Goal: Task Accomplishment & Management: Complete application form

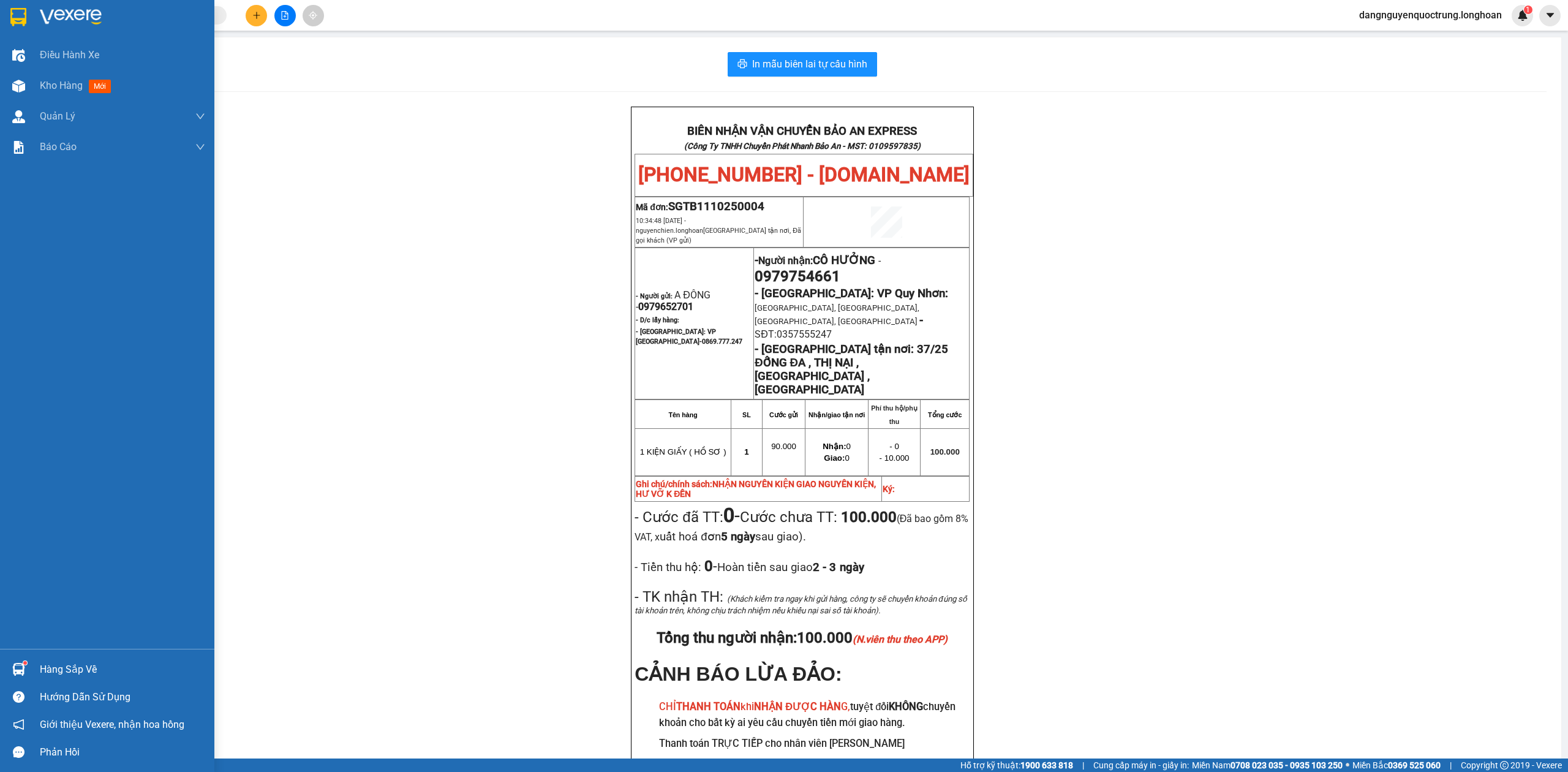
click at [3, 18] on div at bounding box center [107, 20] width 214 height 40
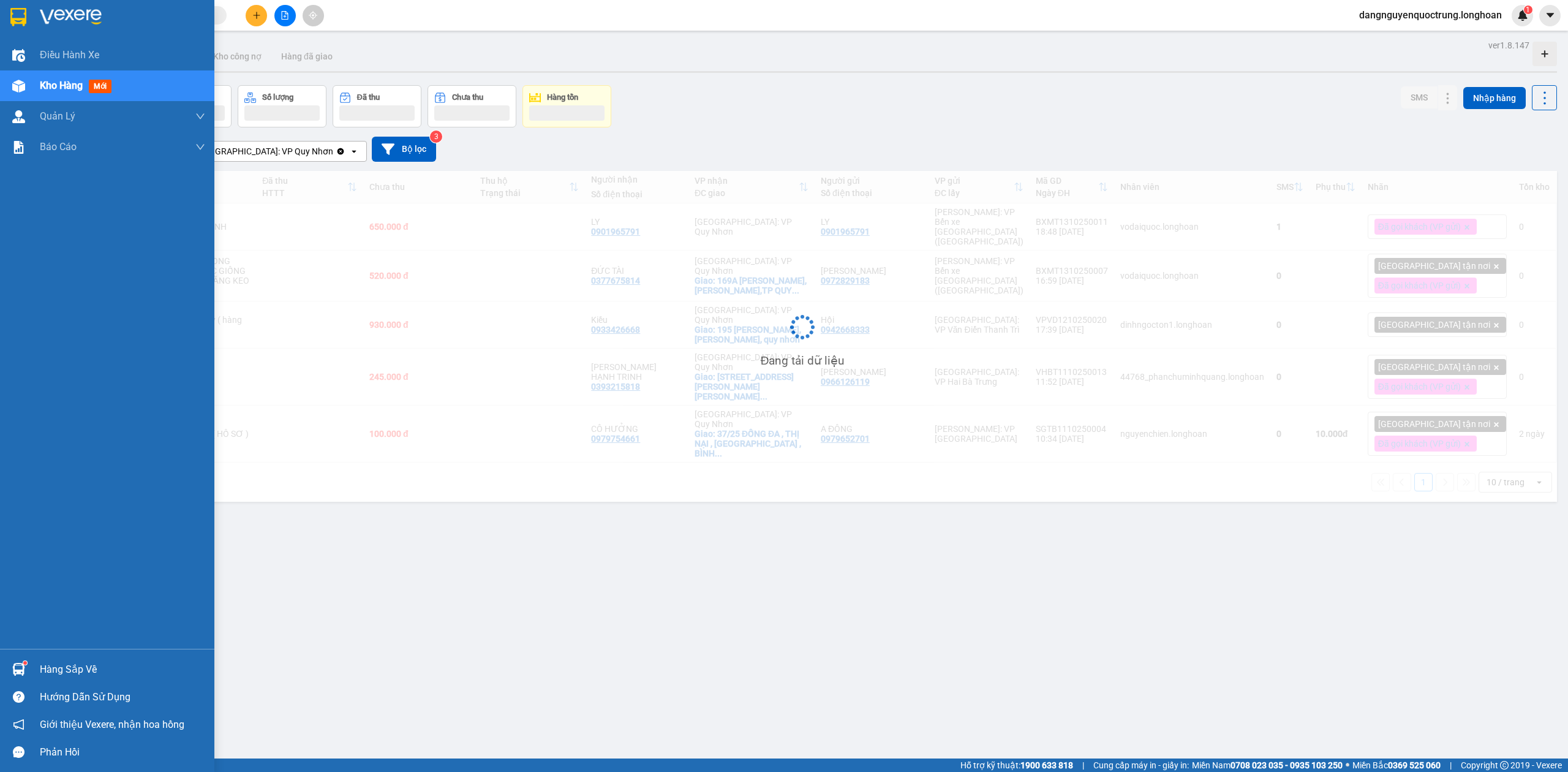
scroll to position [56, 0]
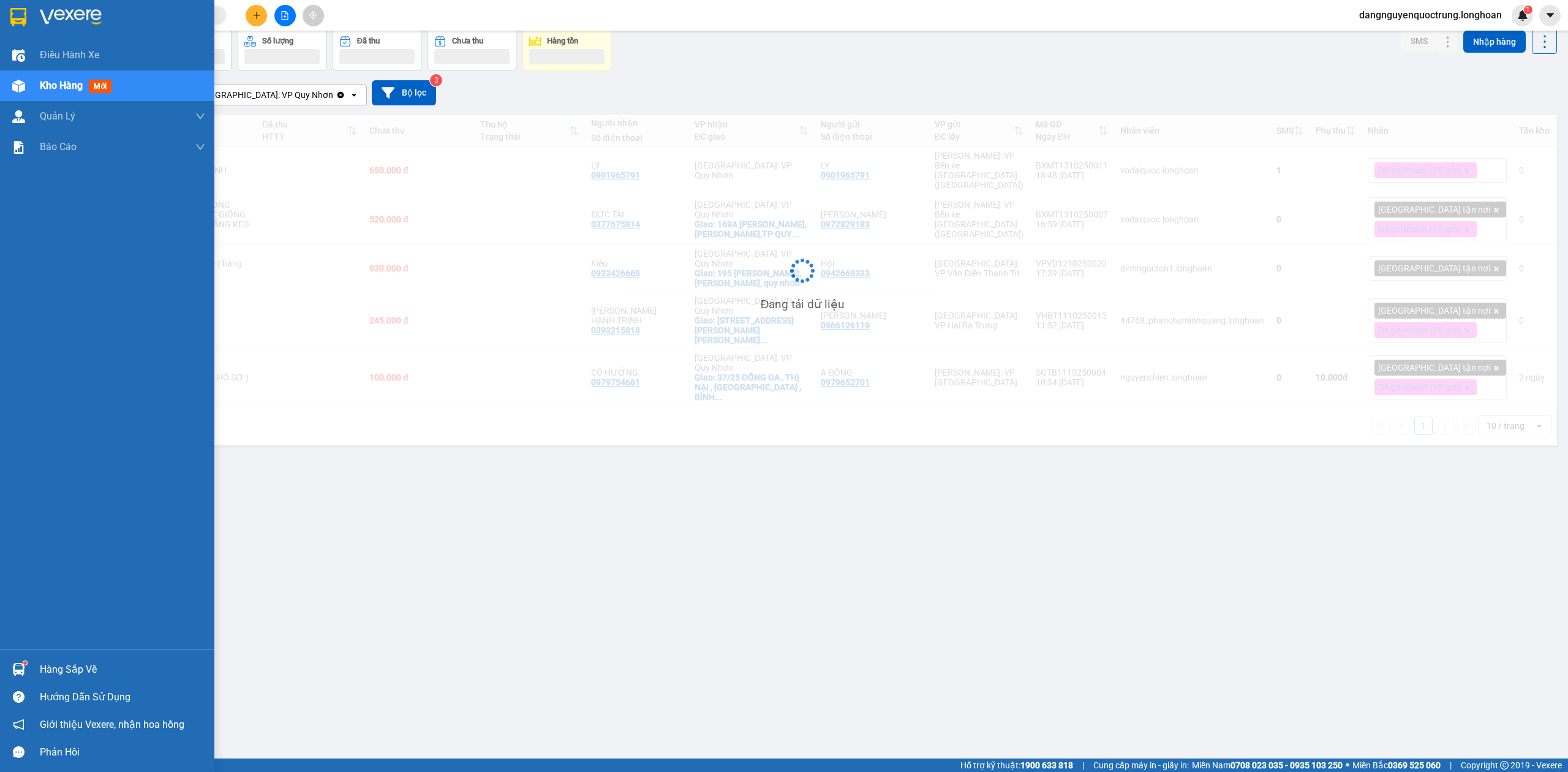
click at [24, 672] on img at bounding box center [18, 670] width 13 height 13
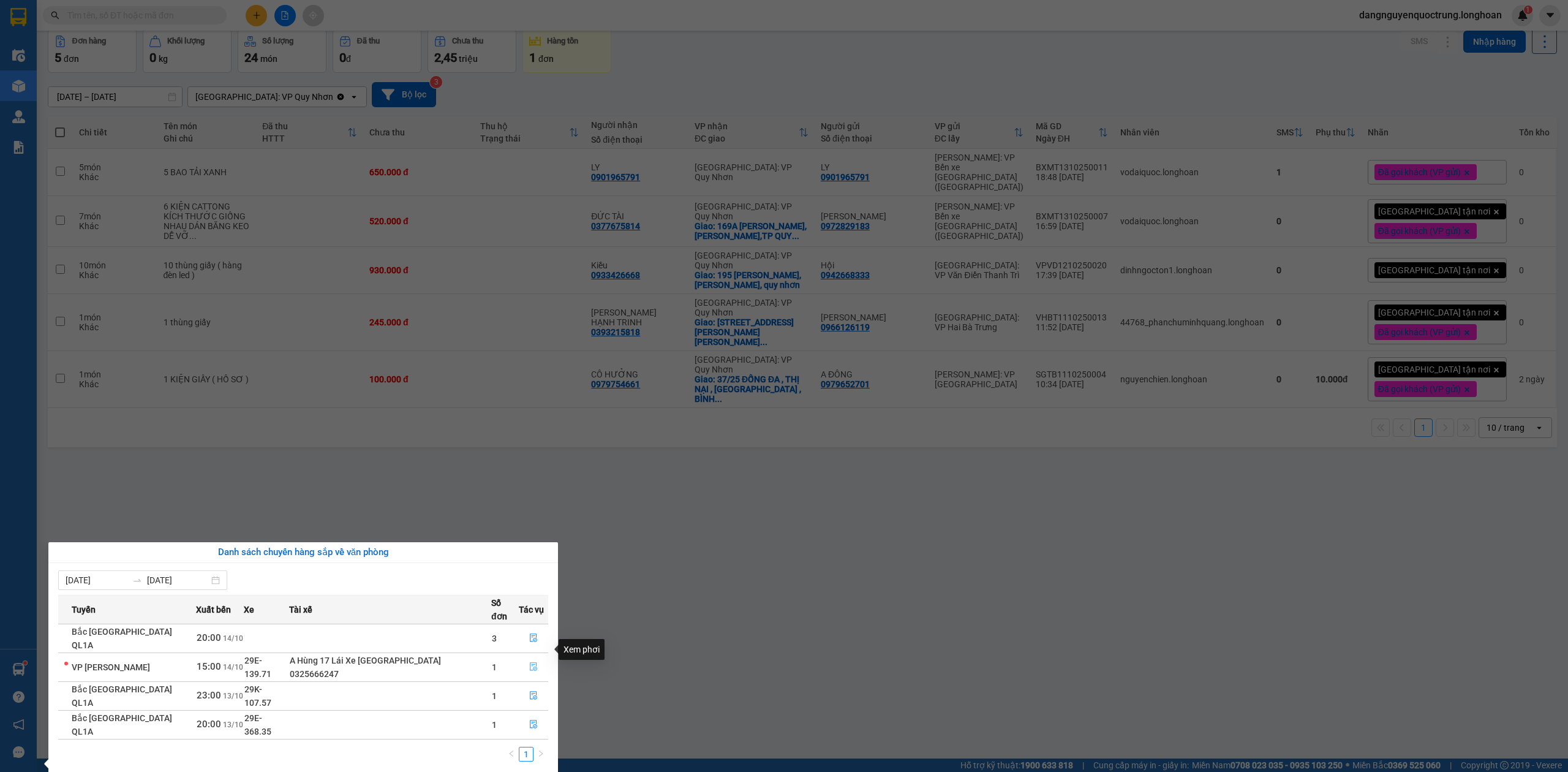
click at [529, 662] on icon "file-done" at bounding box center [534, 667] width 9 height 9
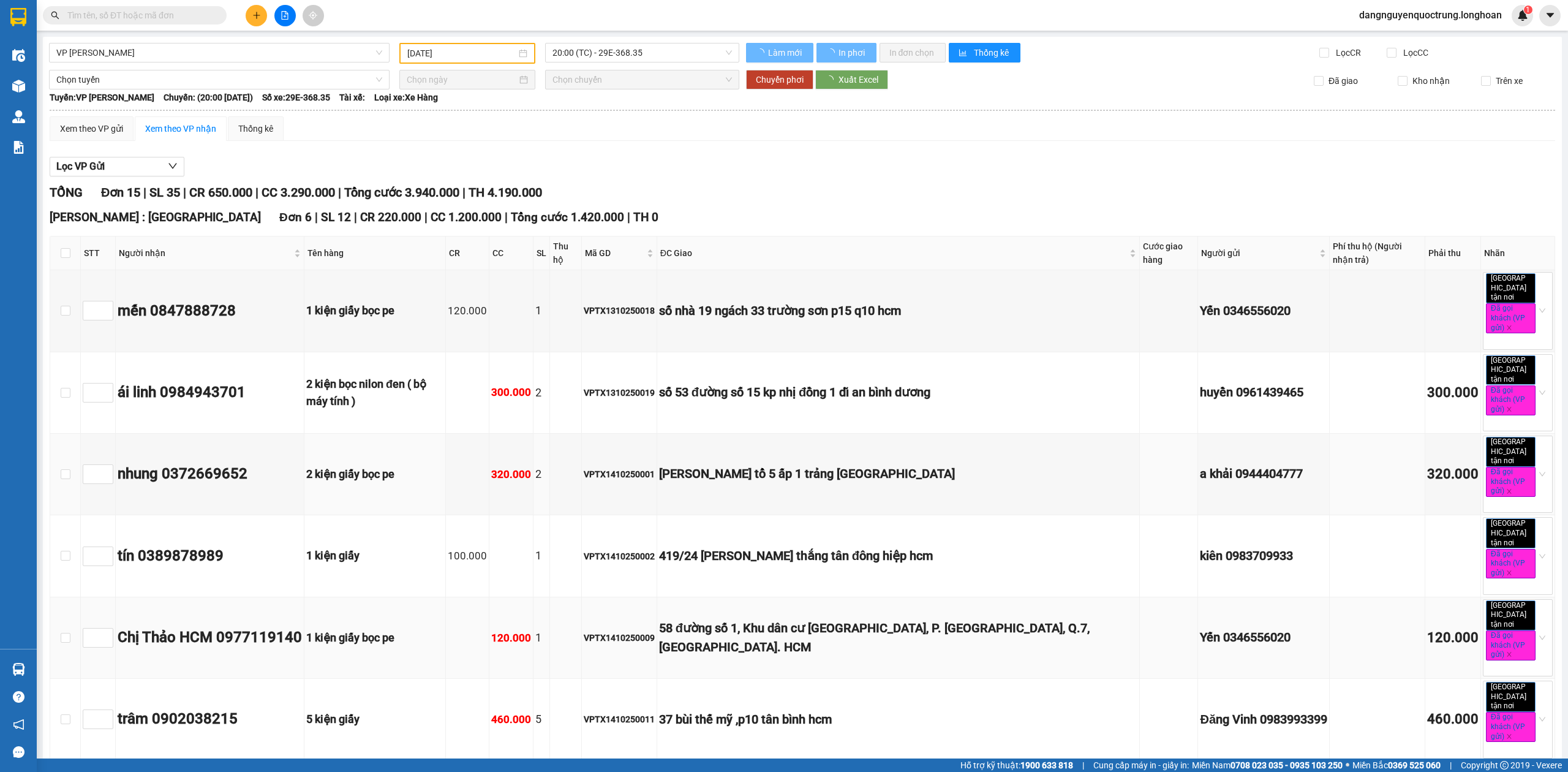
type input "[DATE]"
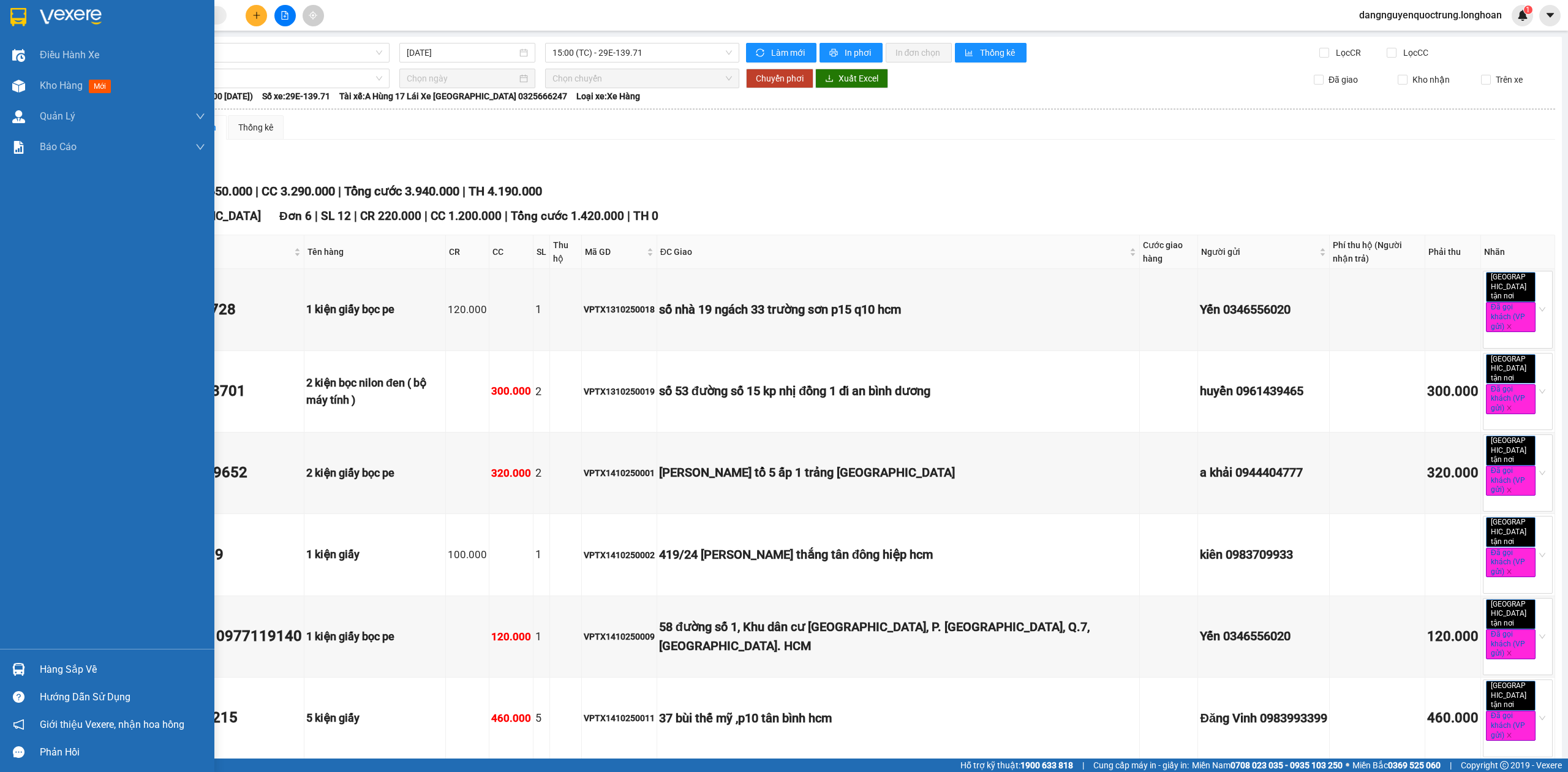
click at [23, 672] on img at bounding box center [18, 670] width 13 height 13
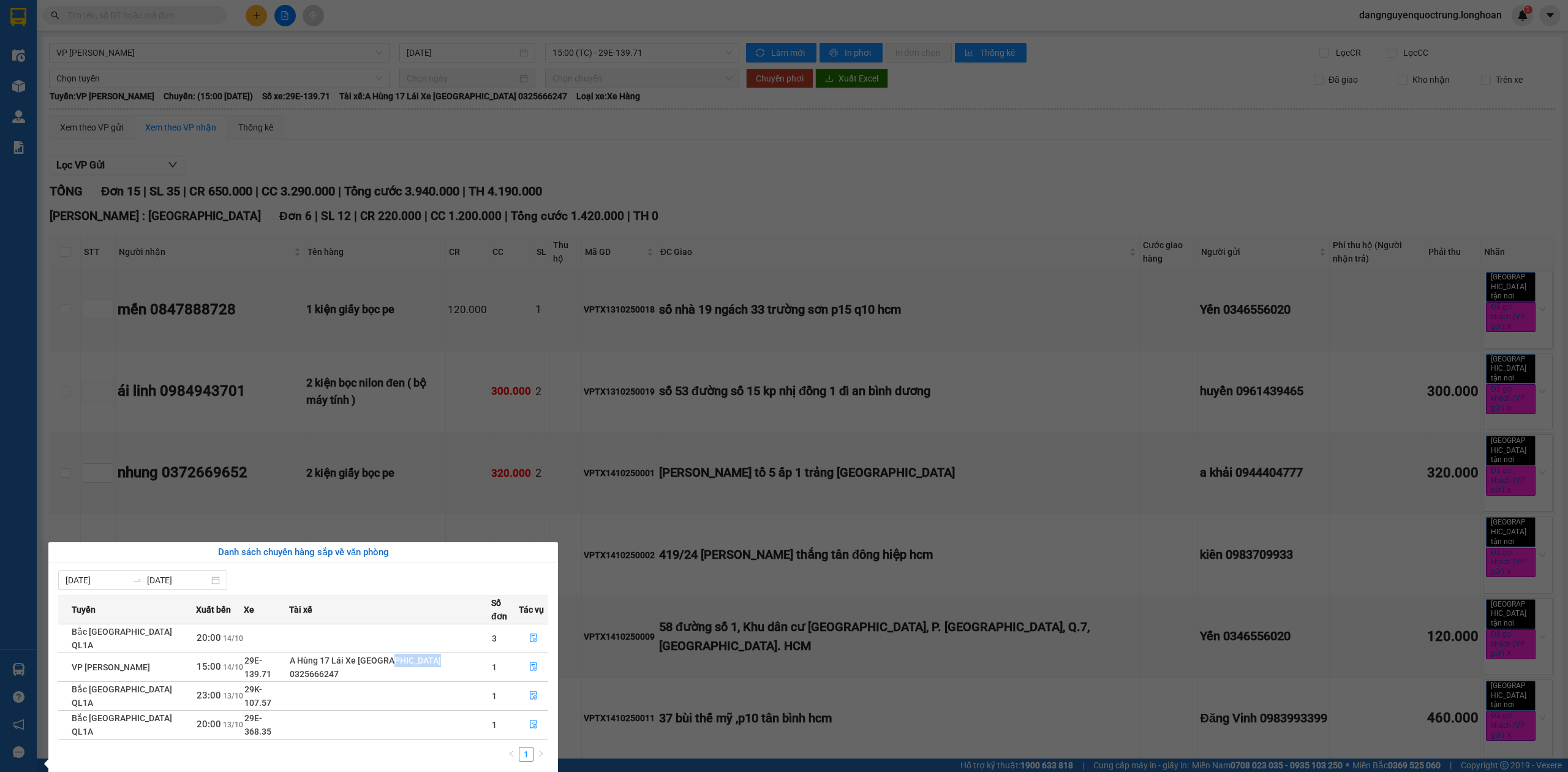
drag, startPoint x: 400, startPoint y: 650, endPoint x: 448, endPoint y: 642, distance: 48.7
click at [448, 654] on div "A Hùng 17 Lái Xe [GEOGRAPHIC_DATA] 0325666247" at bounding box center [390, 667] width 201 height 27
copy div "0325666247"
click at [436, 625] on td at bounding box center [390, 638] width 202 height 28
click at [530, 633] on icon "file-done" at bounding box center [534, 638] width 9 height 9
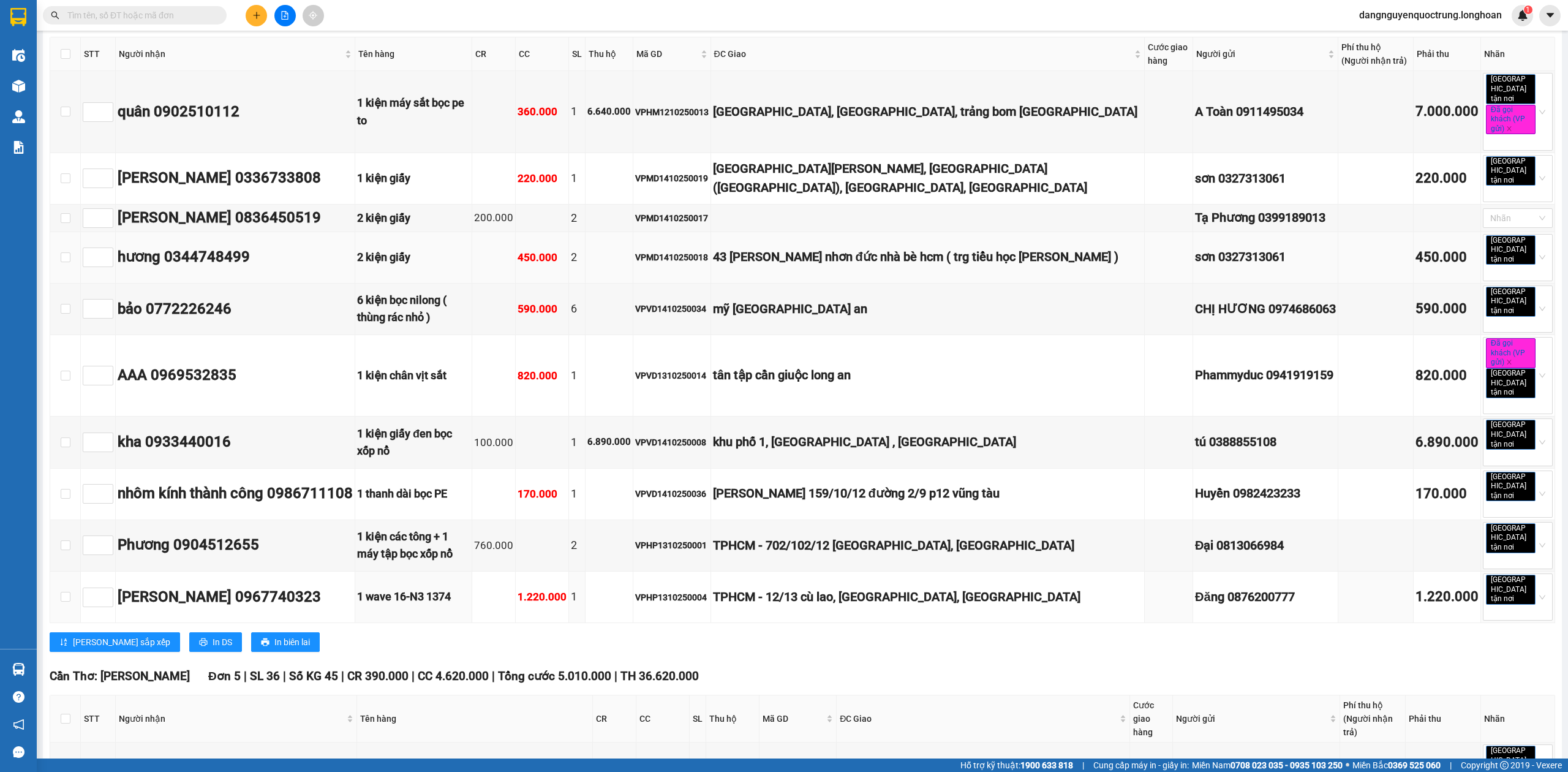
scroll to position [2532, 0]
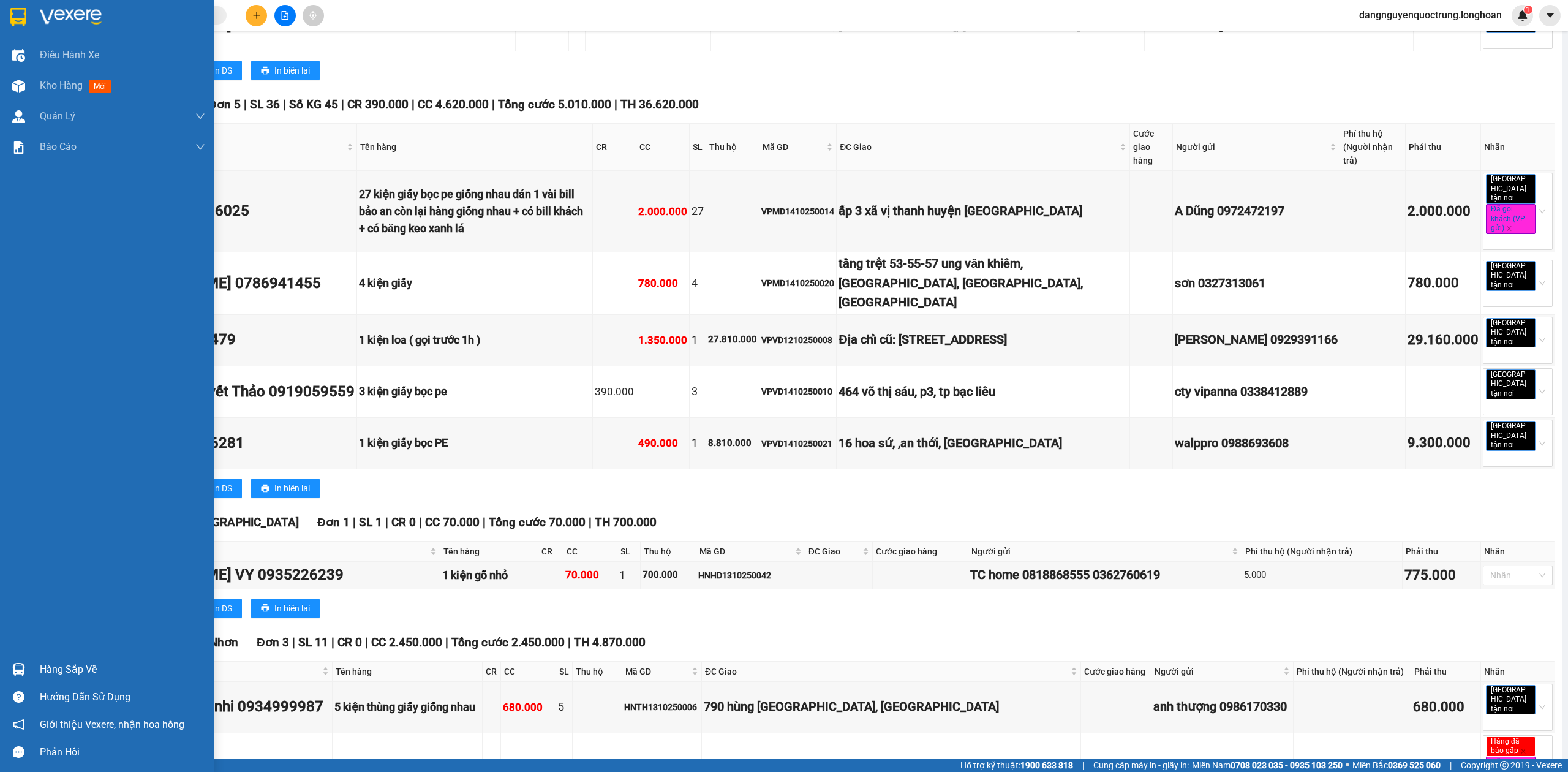
click at [13, 23] on img at bounding box center [18, 17] width 16 height 18
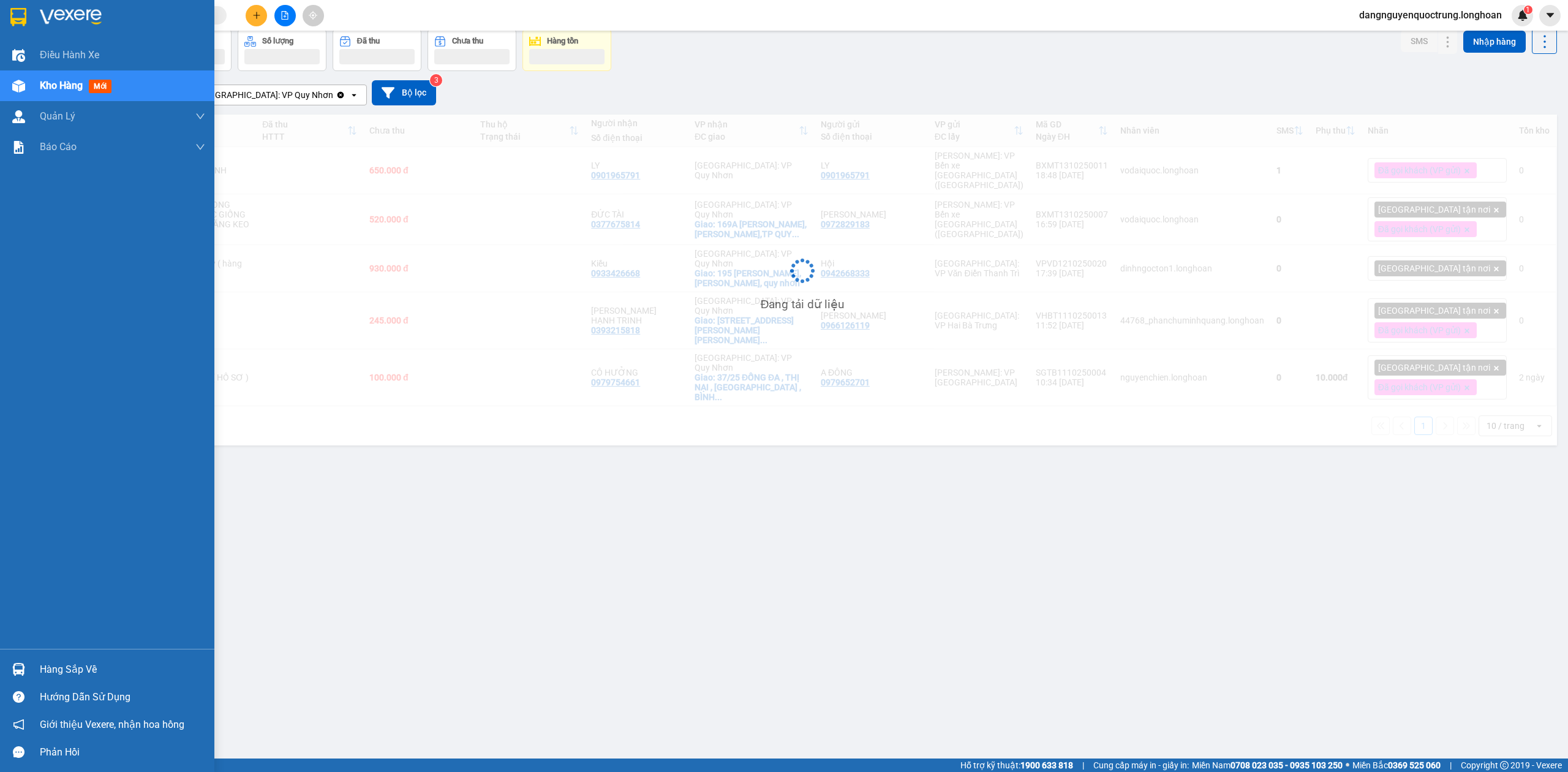
scroll to position [56, 0]
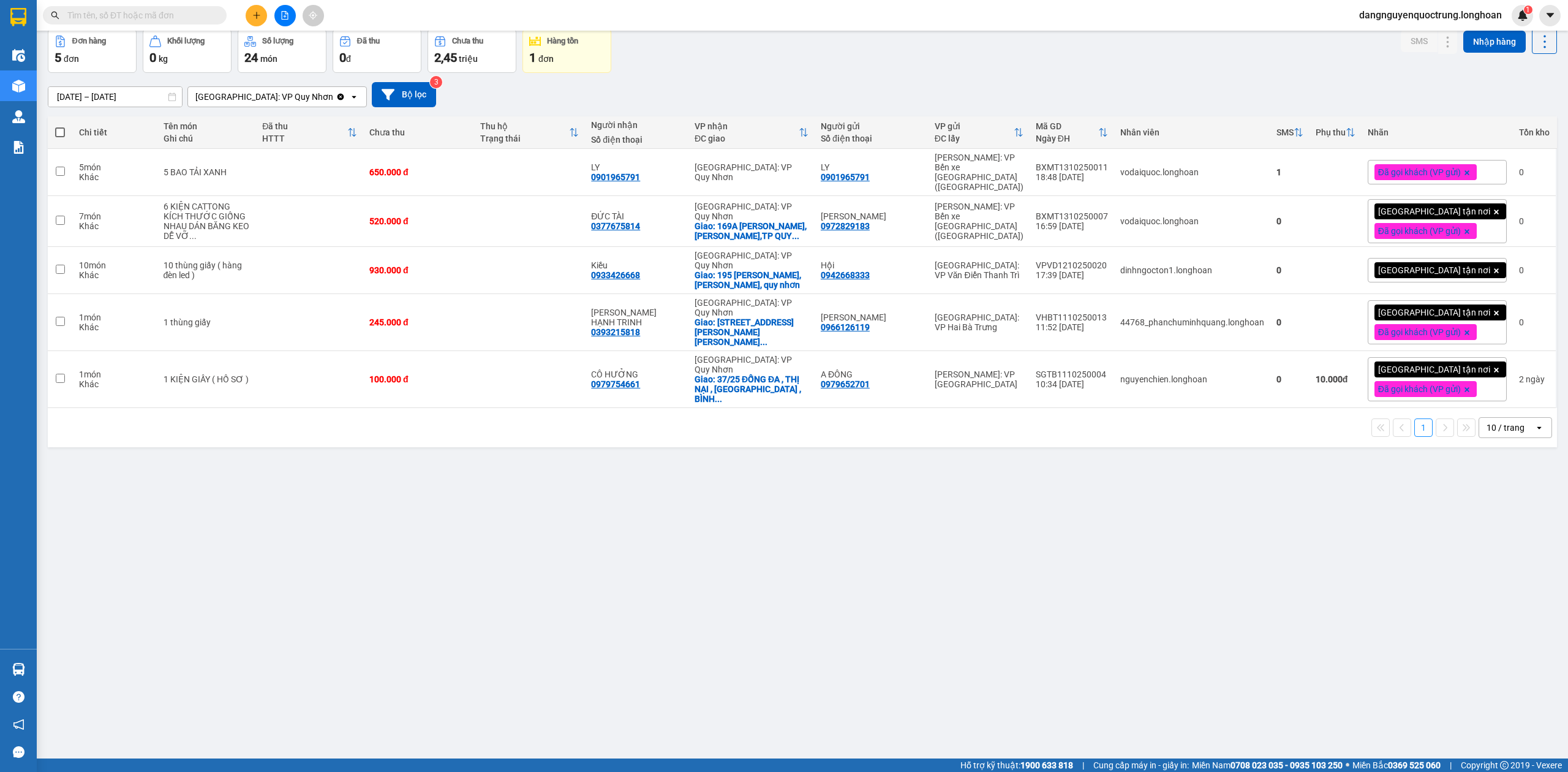
click at [1164, 611] on div "ver 1.8.147 Kho gửi Trên xe Kho nhận Kho công nợ Hàng đã giao Đơn hàng 5 đơn Kh…" at bounding box center [802, 366] width 1519 height 772
click at [1415, 369] on button at bounding box center [1424, 379] width 17 height 21
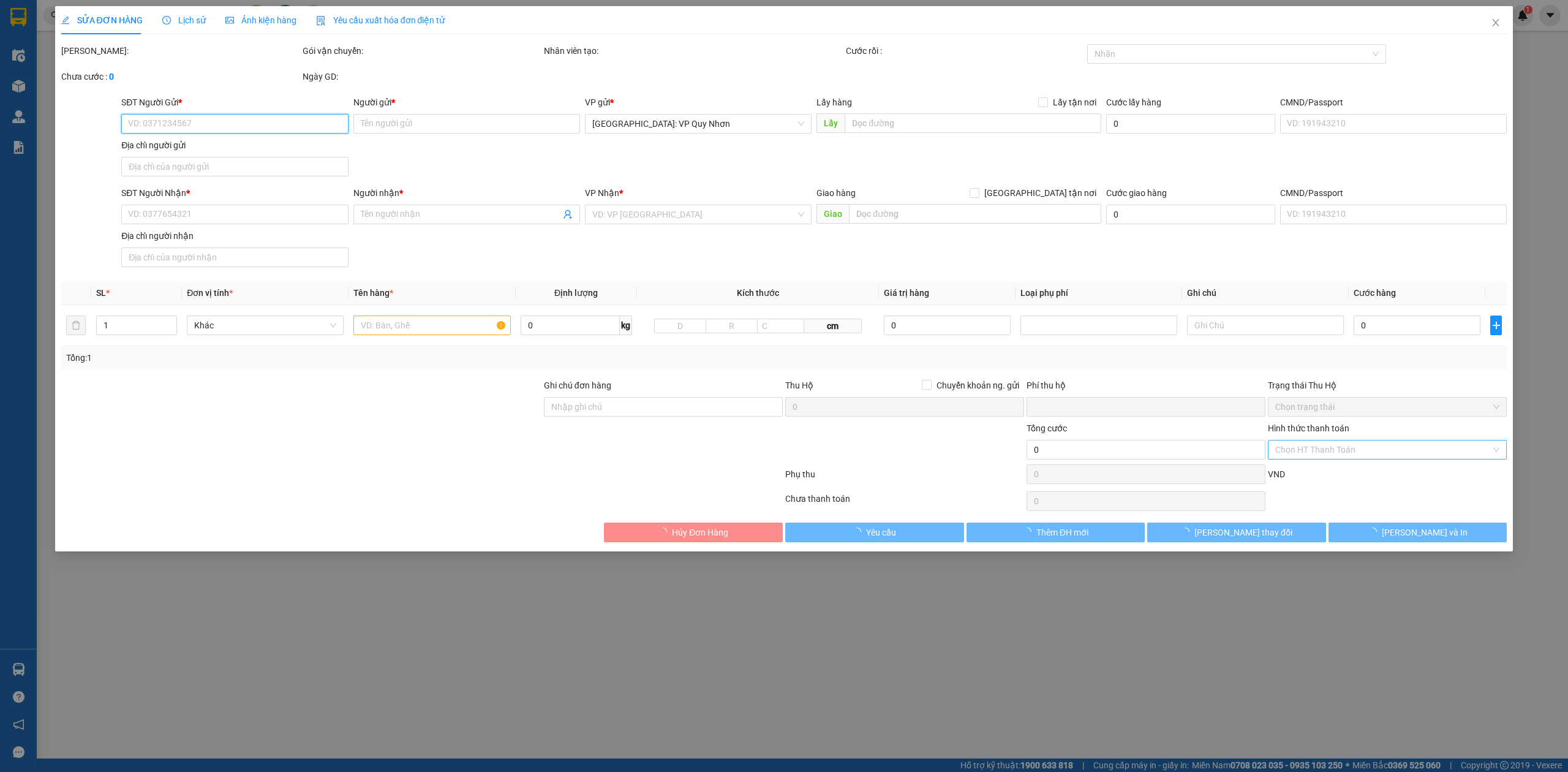
type input "0979652701"
type input "A ĐÔNG"
type input "0979754661"
type input "CÔ HƯỞNG"
checkbox input "true"
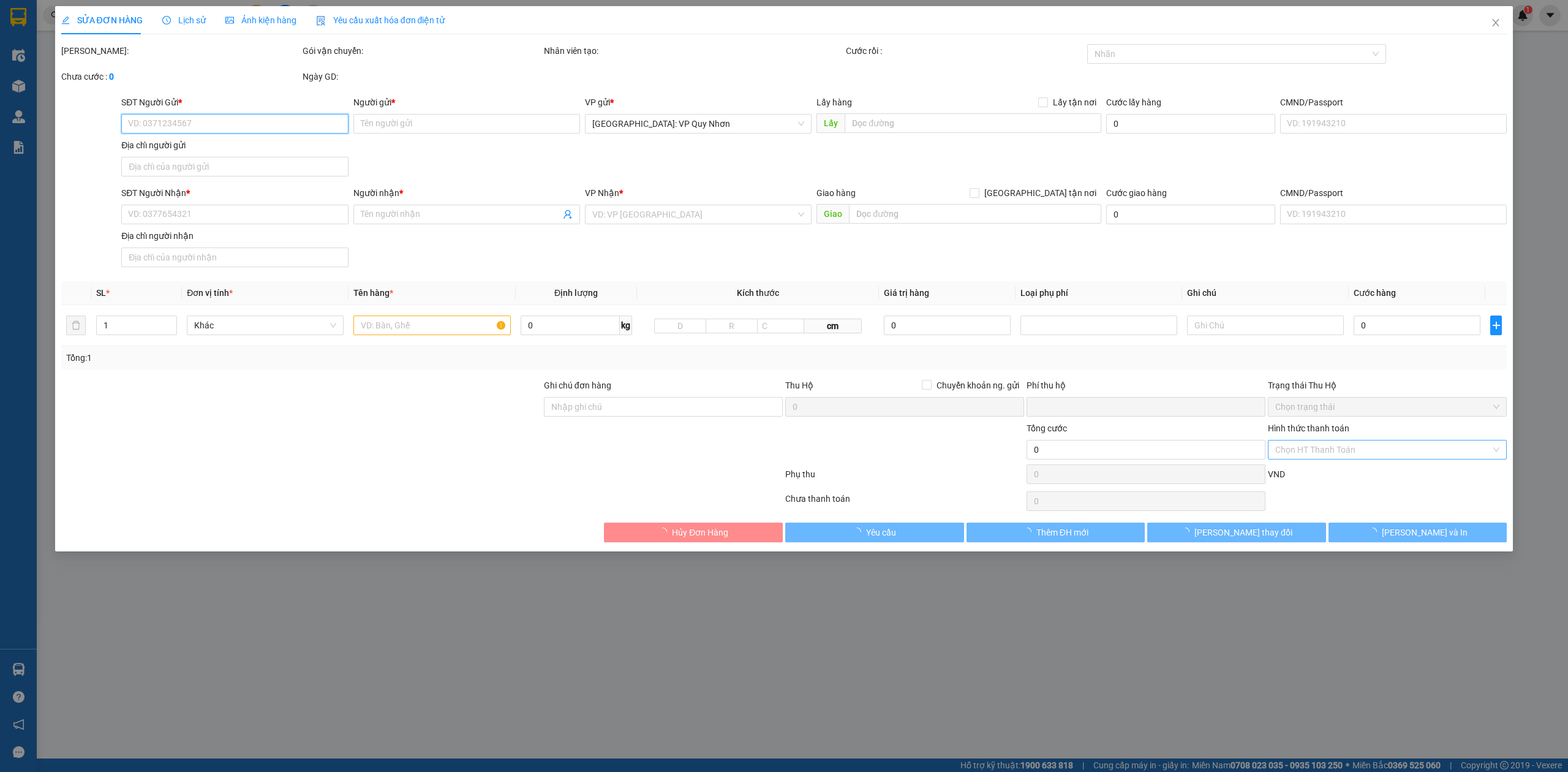
type input "37/25 ĐỐNG ĐA , THỊ NẠI , [GEOGRAPHIC_DATA] , [GEOGRAPHIC_DATA]"
type input "NHẬN NGUYÊN KIỆN GIAO NGUYÊN KIỆN, HƯ VỠ K ĐỀN"
type input "0"
type input "100.000"
type input "10.000"
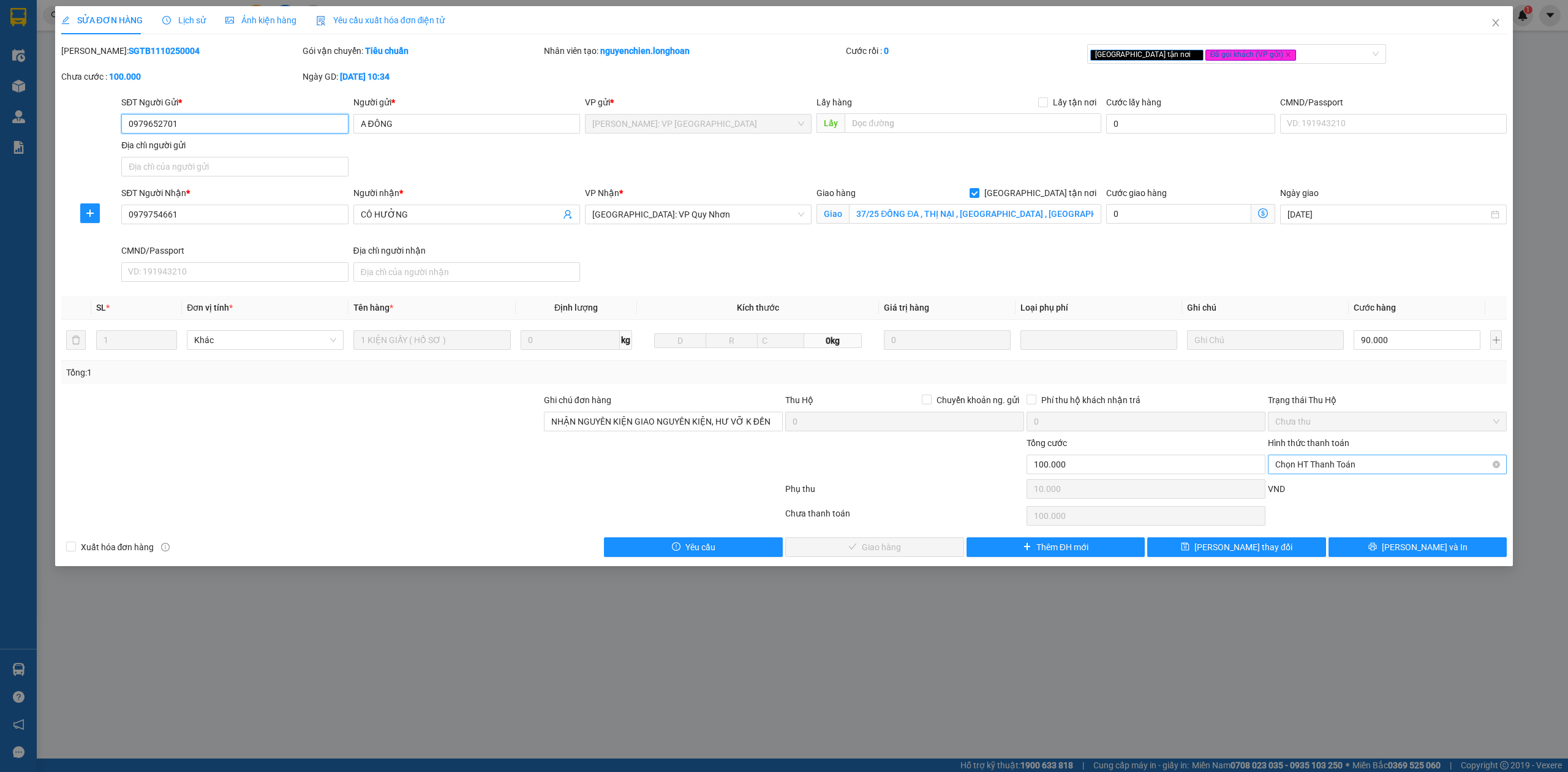
click at [1351, 465] on span "Chọn HT Thanh Toán" at bounding box center [1387, 465] width 224 height 18
click at [1352, 487] on div "Tại văn phòng" at bounding box center [1387, 491] width 224 height 14
type input "0"
click at [847, 561] on div "SỬA ĐƠN HÀNG Lịch sử Ảnh kiện hàng Yêu cầu xuất hóa đơn điện tử Total Paid Fee …" at bounding box center [784, 286] width 1458 height 560
click at [847, 552] on span "[PERSON_NAME] và Giao hàng" at bounding box center [881, 546] width 117 height 14
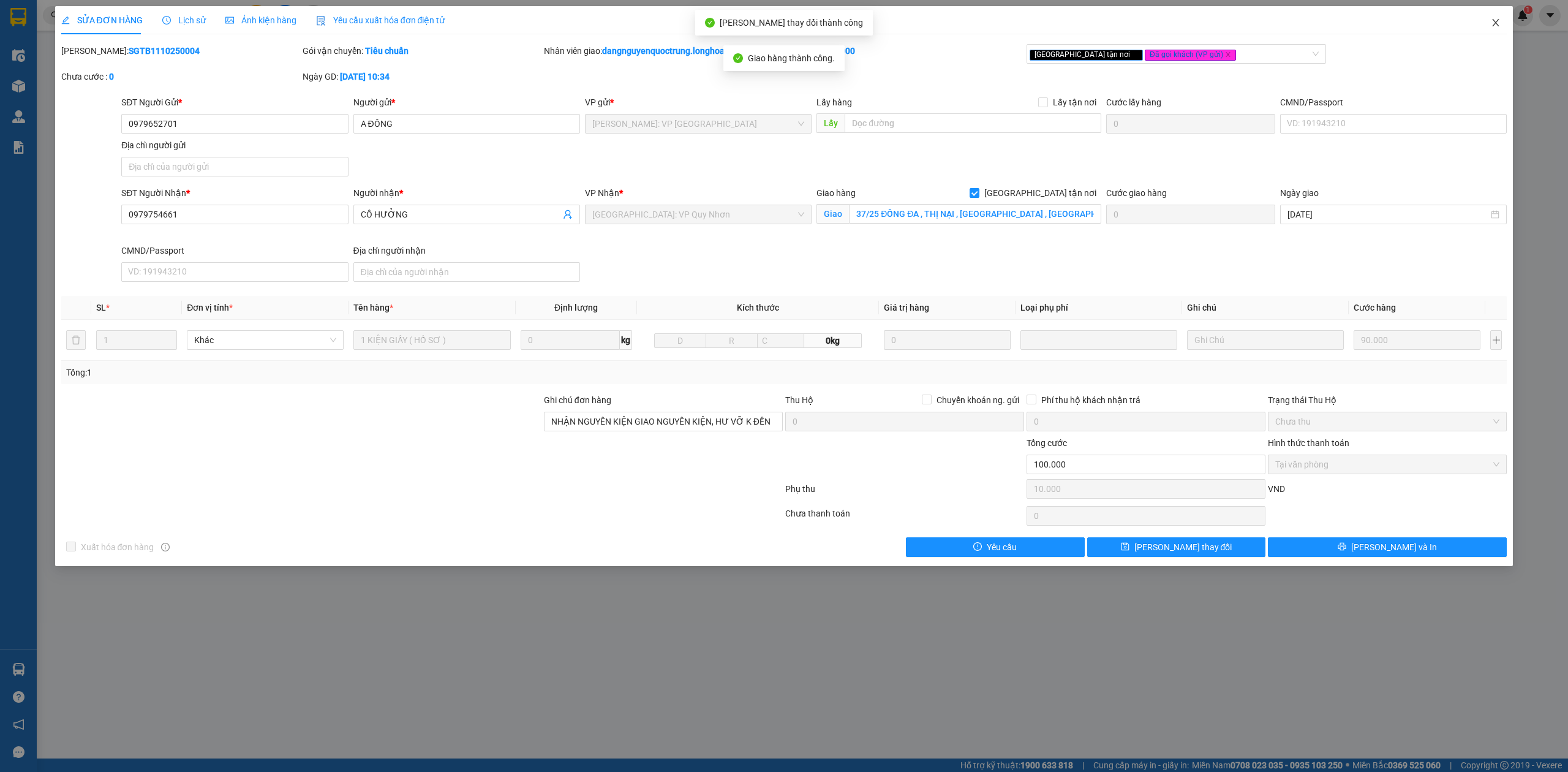
click at [1495, 20] on icon "close" at bounding box center [1495, 23] width 10 height 10
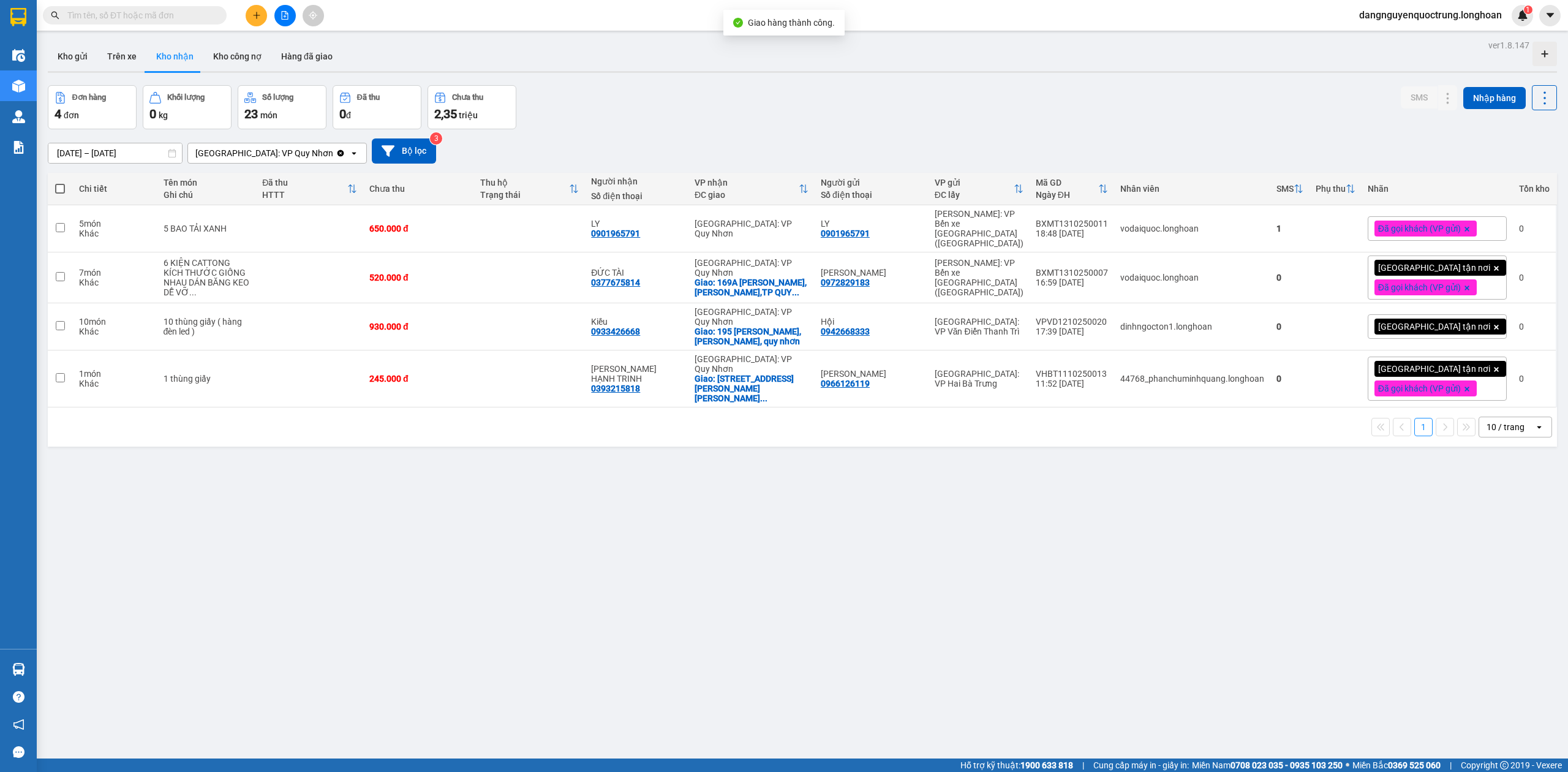
click at [729, 544] on div "ver 1.8.147 Kho gửi Trên xe Kho nhận Kho công nợ Hàng đã giao Đơn hàng 4 đơn Kh…" at bounding box center [802, 423] width 1519 height 772
